Goal: Task Accomplishment & Management: Complete application form

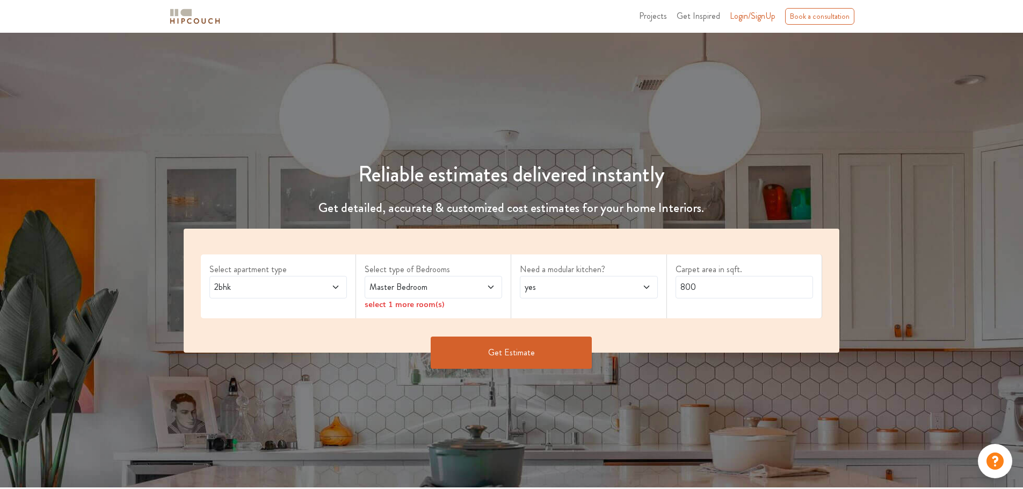
click at [747, 17] on span "Login/SignUp" at bounding box center [753, 16] width 46 height 12
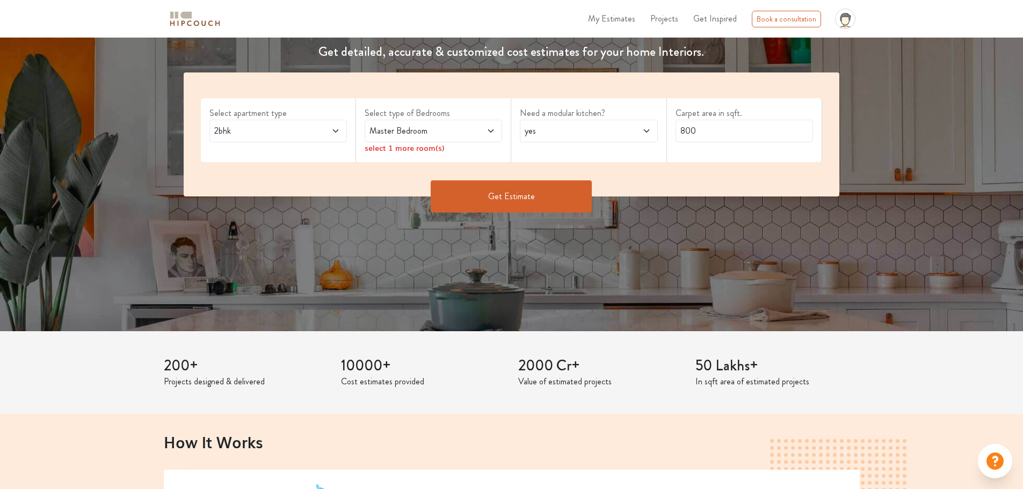
scroll to position [107, 0]
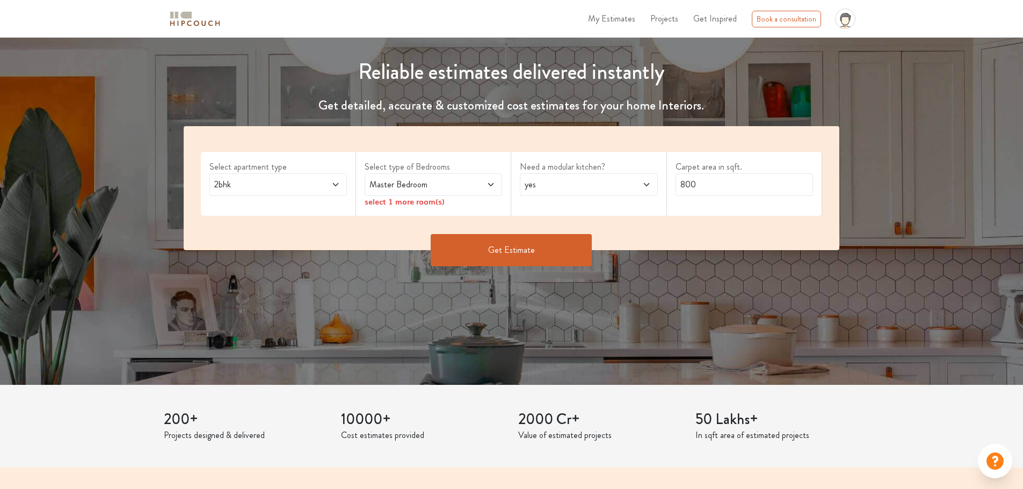
click at [280, 179] on span "2bhk" at bounding box center [260, 184] width 96 height 13
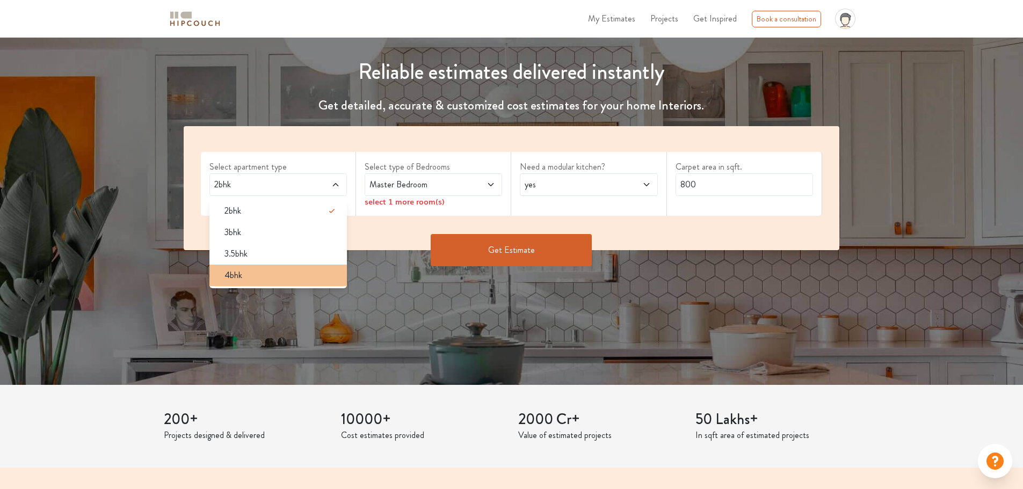
click at [268, 274] on div "4bhk" at bounding box center [281, 275] width 131 height 13
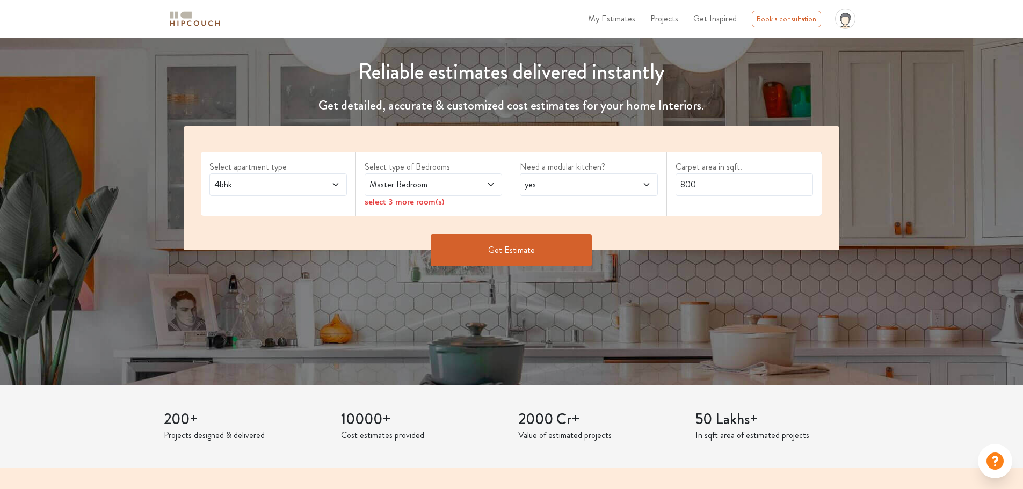
click at [434, 186] on span "Master Bedroom" at bounding box center [415, 184] width 96 height 13
drag, startPoint x: 167, startPoint y: 19, endPoint x: 219, endPoint y: 23, distance: 51.6
click at [219, 23] on div "My Estimates Projects Get Inspired Book a consultation profile pic Upload Boq L…" at bounding box center [511, 18] width 709 height 29
click at [307, 22] on div "My Estimates Projects Get Inspired Book a consultation profile pic Upload Boq L…" at bounding box center [544, 18] width 629 height 29
